Goal: Ask a question

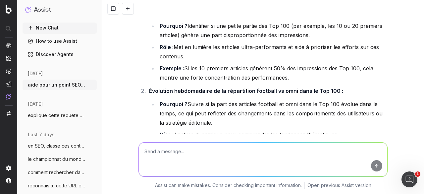
scroll to position [12902, 0]
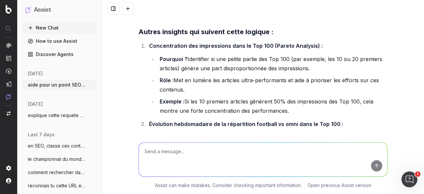
click at [158, 152] on textarea at bounding box center [263, 160] width 249 height 34
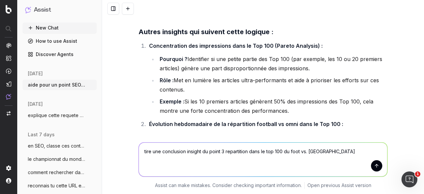
paste textarea "Quand foot = dominance foot mais le foot ne s’arrête jamais trop"
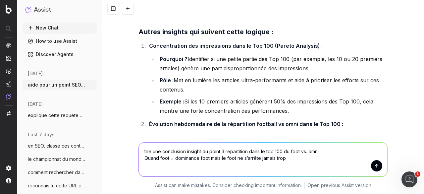
click at [292, 155] on textarea "tire une conclusion insight du point 3 repartition dans le top 100 du foot vs. …" at bounding box center [263, 160] width 249 height 34
paste textarea "Part football Top 100 Semaine Football Omni [DATE] 40 60 [DATE] 27 73 [DATE] 28…"
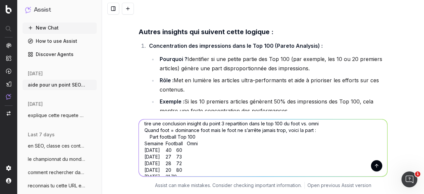
scroll to position [0, 0]
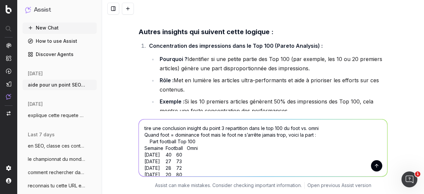
click at [142, 132] on textarea "tire une conclusion insight du point 3 repartition dans le top 100 du foot vs. …" at bounding box center [263, 147] width 249 height 57
type textarea "tire une conclusion insight du point 3 repartition dans le top 100 du foot vs. …"
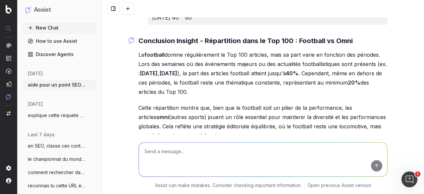
scroll to position [13466, 0]
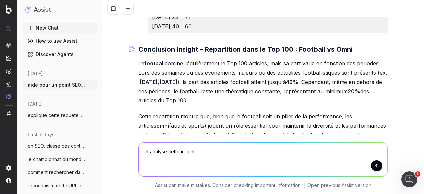
paste textarea "CTR moyen des articles foot vs. Omni Semaine Football Omni [DATE] 9,6% 9,0% [DA…"
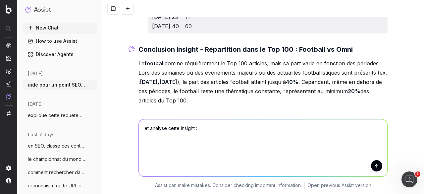
type textarea "et analyse cette insight : CTR moyen des articles foot vs. Omni Semaine Footbal…"
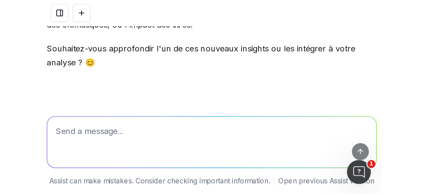
scroll to position [14047, 0]
